Goal: Task Accomplishment & Management: Complete application form

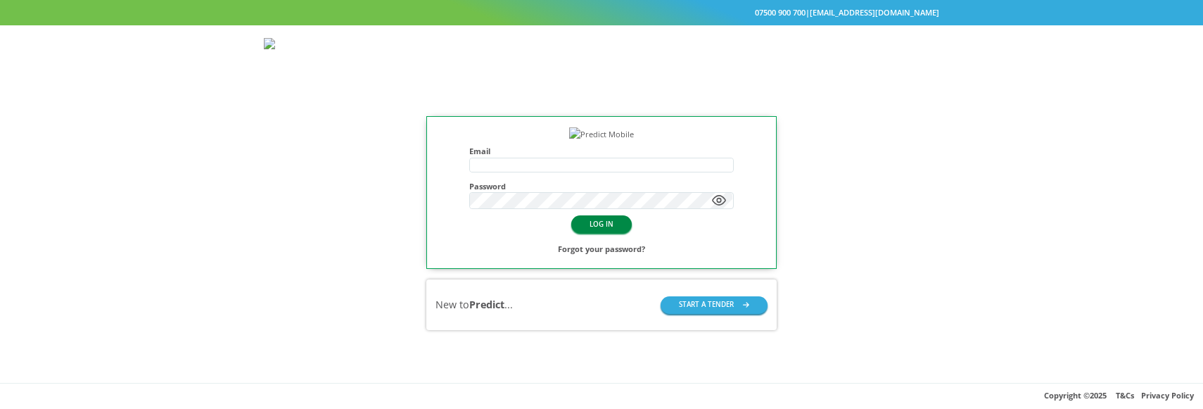
type input "**********"
click at [599, 233] on button "LOG IN" at bounding box center [601, 224] width 61 height 18
